Goal: Register for event/course

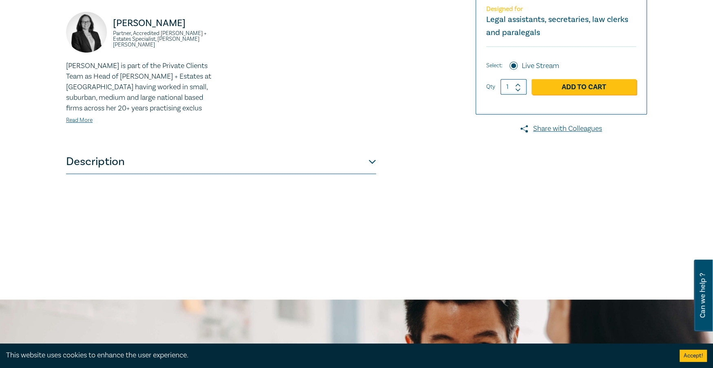
scroll to position [133, 0]
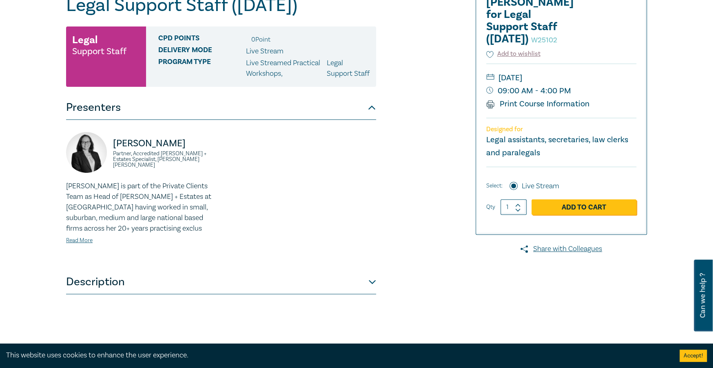
click at [100, 292] on button "Description" at bounding box center [221, 282] width 310 height 24
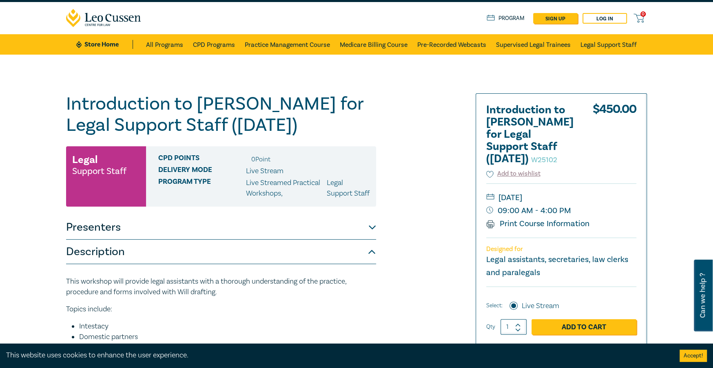
scroll to position [11, 0]
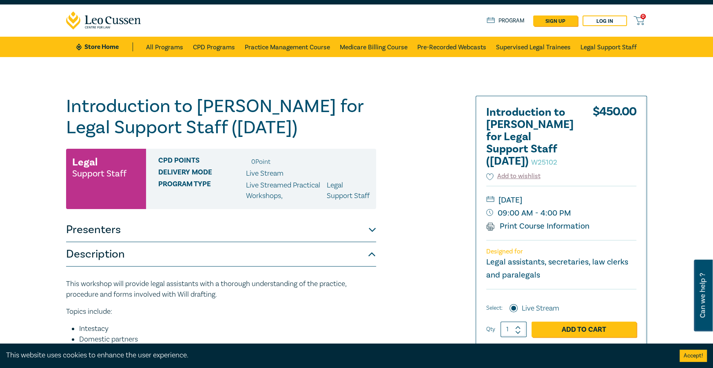
click at [131, 242] on button "Presenters" at bounding box center [221, 230] width 310 height 24
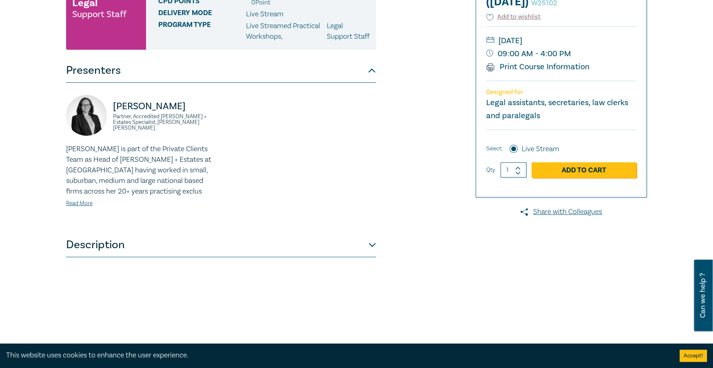
scroll to position [174, 0]
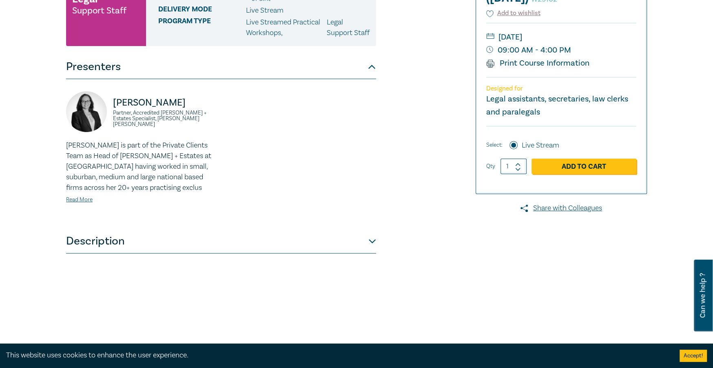
click at [108, 254] on button "Description" at bounding box center [221, 241] width 310 height 24
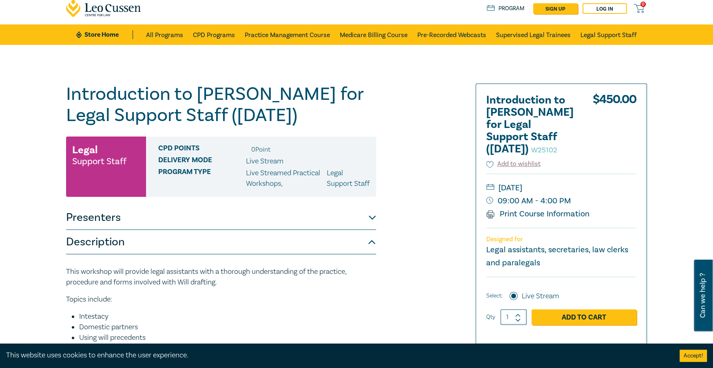
scroll to position [11, 0]
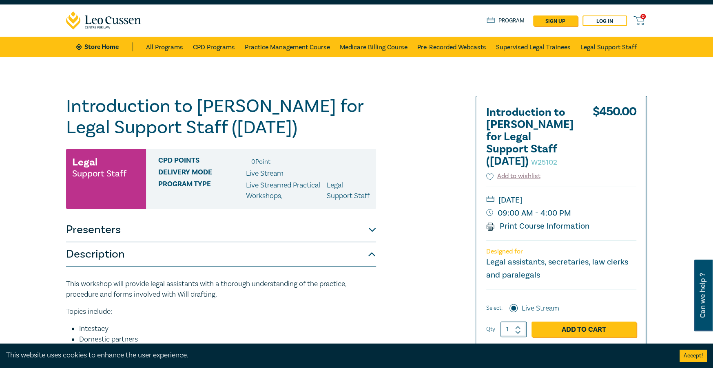
click at [523, 225] on link "Print Course Information" at bounding box center [537, 226] width 103 height 11
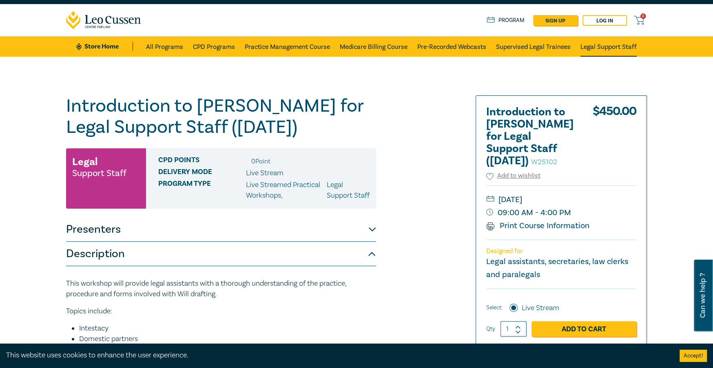
click at [608, 44] on link "Legal Support Staff" at bounding box center [608, 46] width 56 height 20
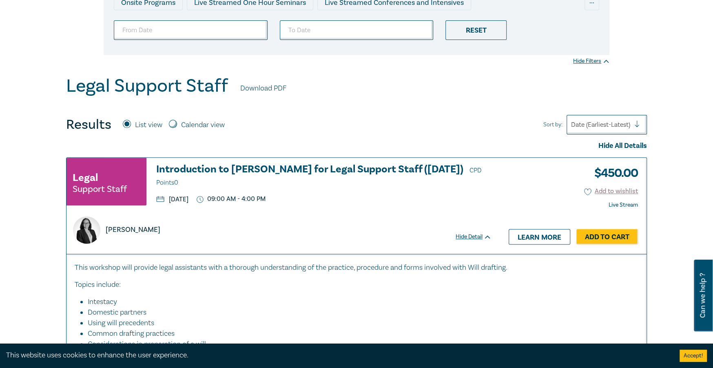
scroll to position [163, 0]
click at [174, 123] on input "Calendar view" at bounding box center [173, 124] width 8 height 8
radio input "true"
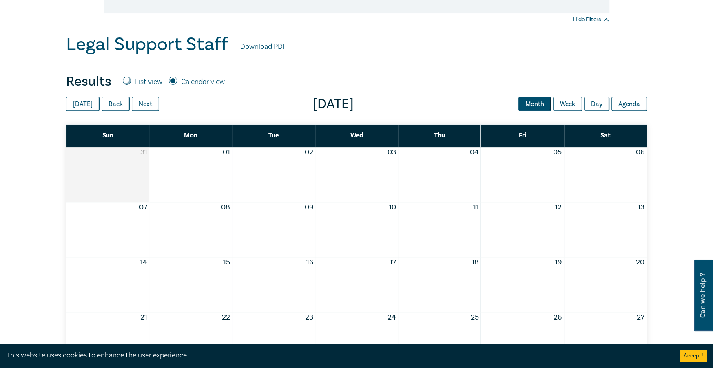
scroll to position [204, 0]
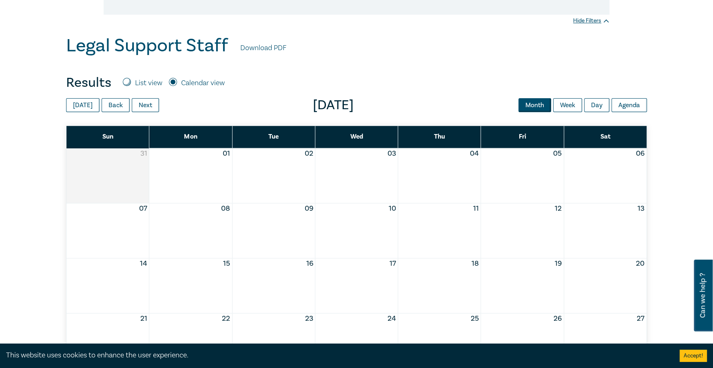
click at [126, 82] on input "List view" at bounding box center [127, 82] width 8 height 8
radio input "true"
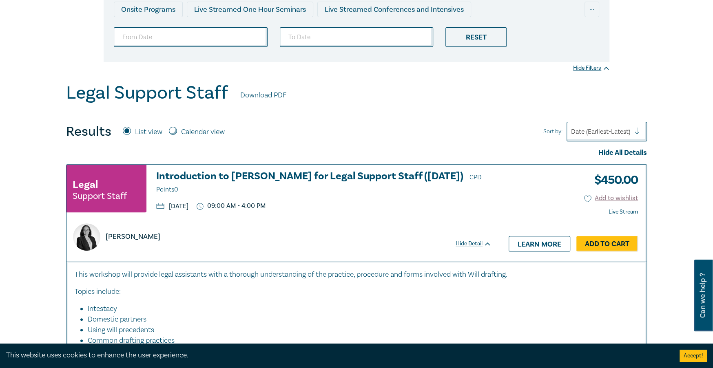
scroll to position [279, 0]
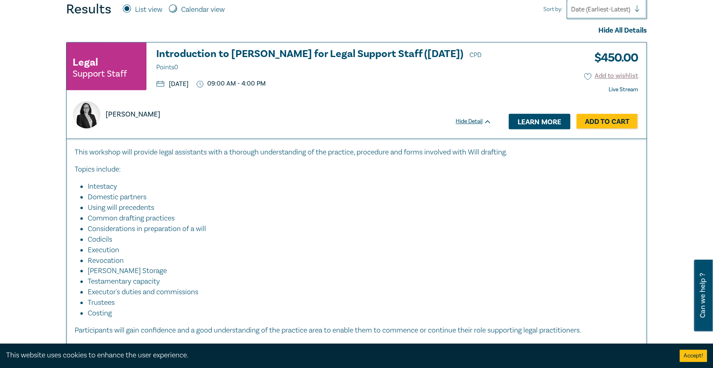
click at [529, 122] on link "Learn more" at bounding box center [540, 122] width 62 height 16
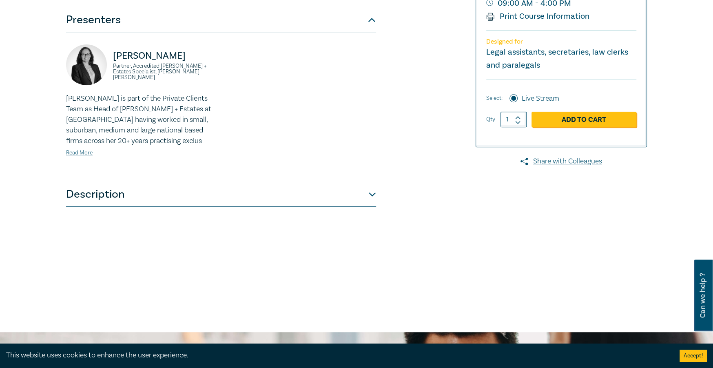
scroll to position [286, 0]
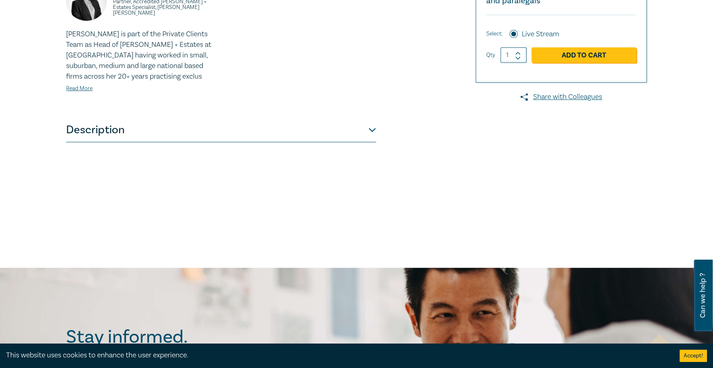
click at [183, 141] on button "Description" at bounding box center [221, 130] width 310 height 24
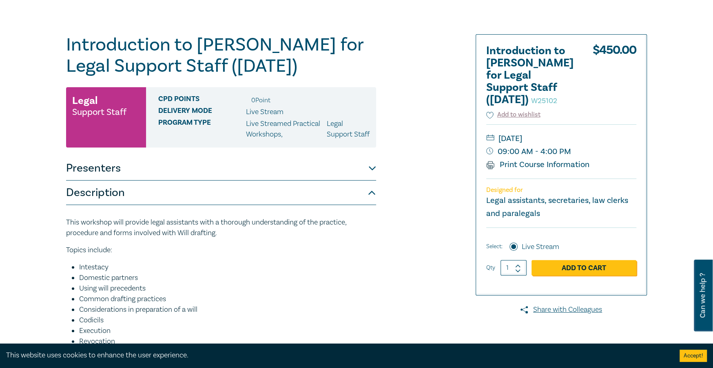
scroll to position [67, 0]
